Goal: Task Accomplishment & Management: Use online tool/utility

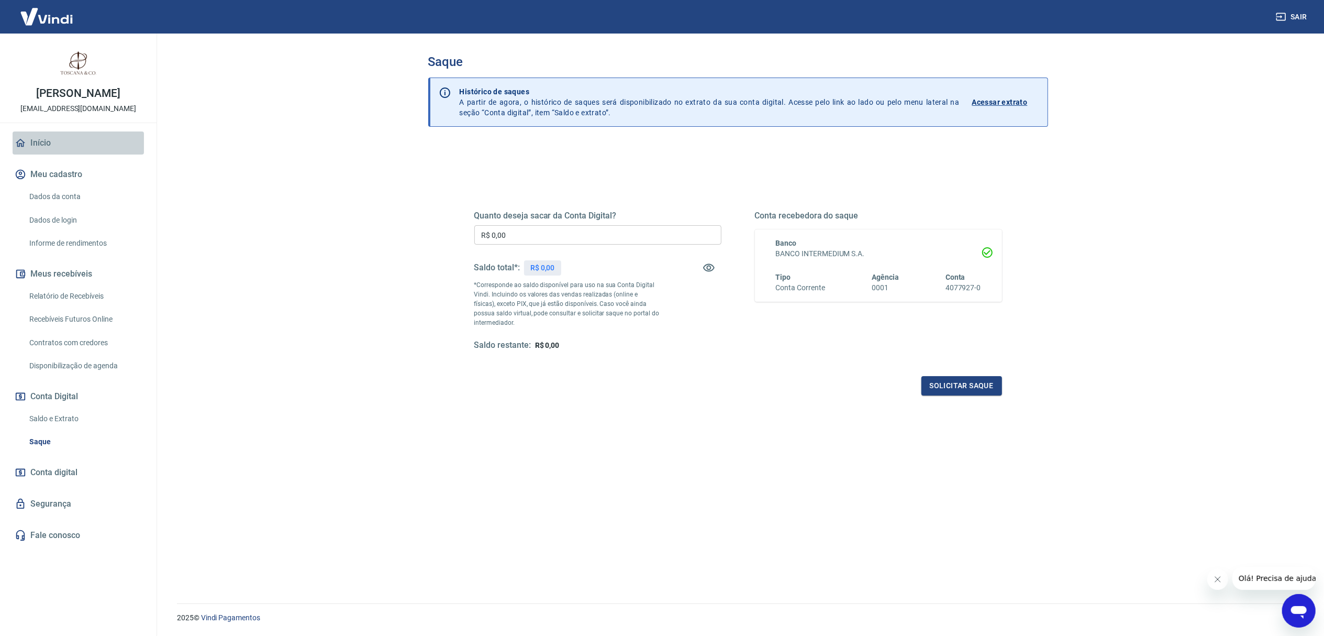
click at [57, 148] on link "Início" at bounding box center [78, 142] width 131 height 23
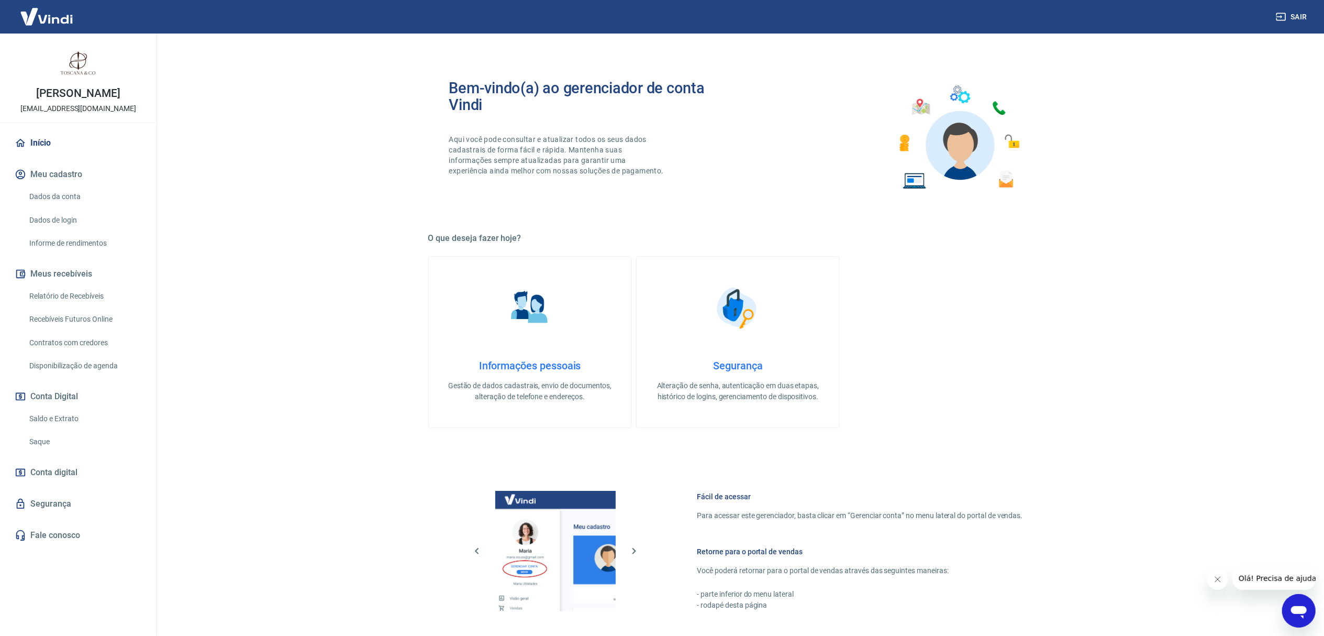
scroll to position [181, 0]
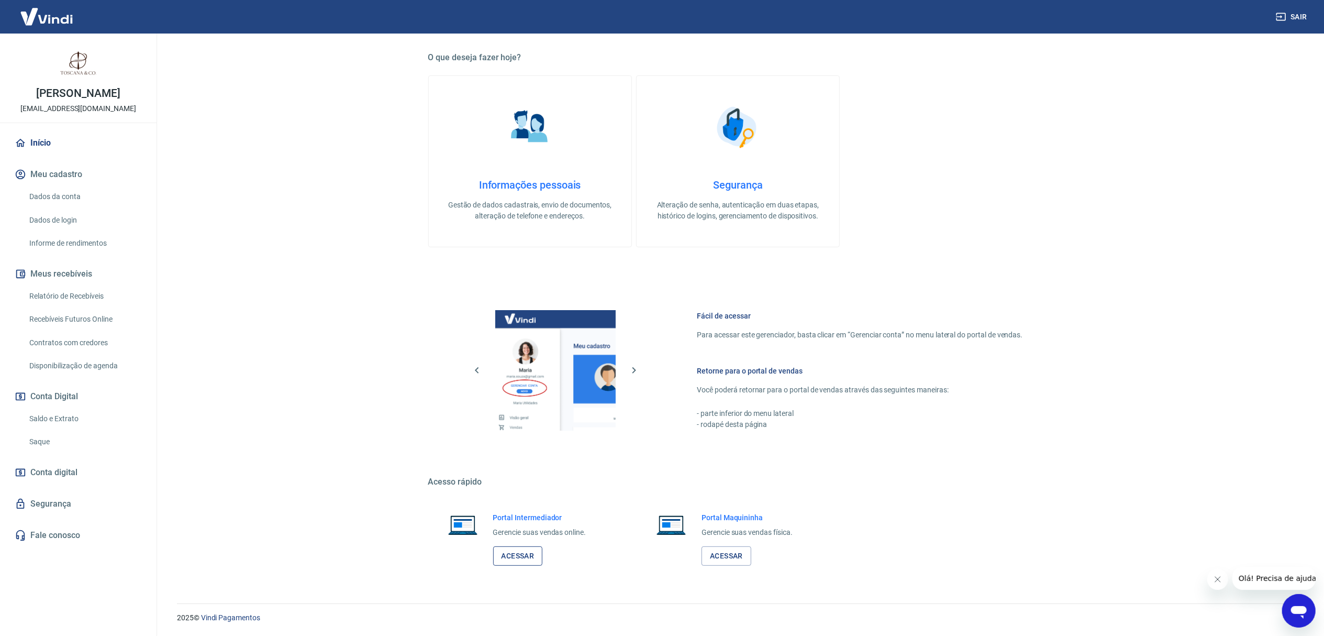
click at [517, 551] on link "Acessar" at bounding box center [518, 555] width 50 height 19
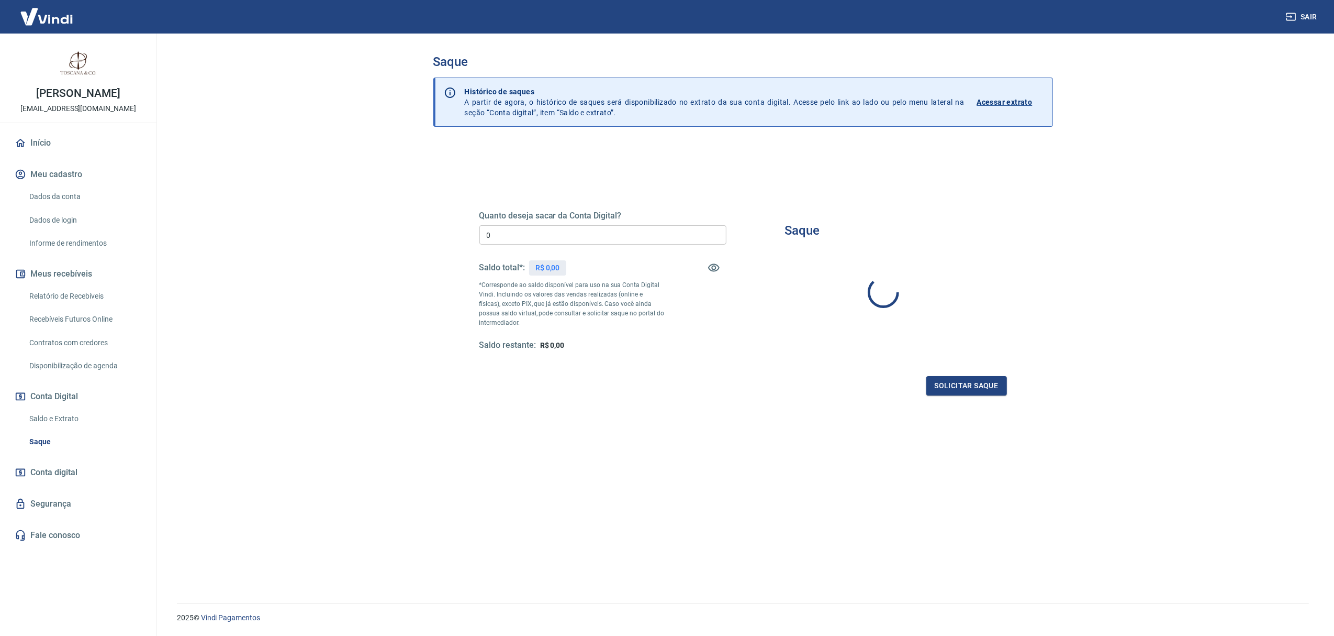
type input "R$ 0,00"
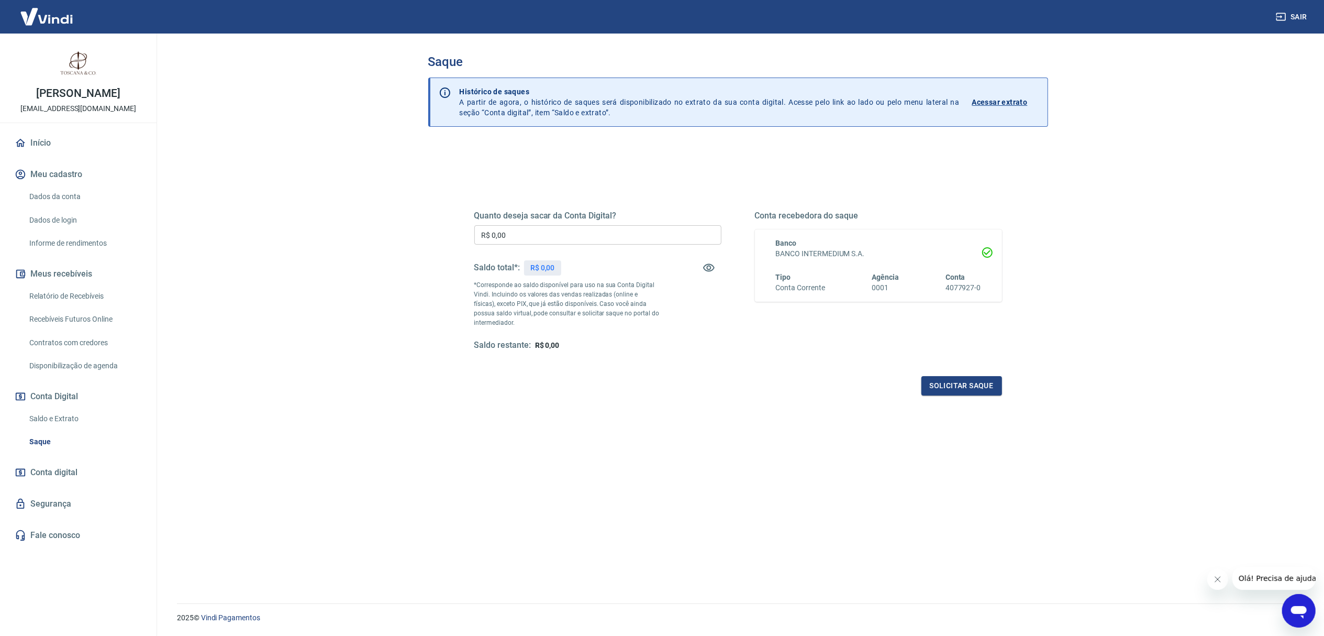
click at [622, 141] on div "Saque Histórico de saques A partir de agora, o histórico de saques será disponi…" at bounding box center [738, 316] width 620 height 524
